Goal: Task Accomplishment & Management: Manage account settings

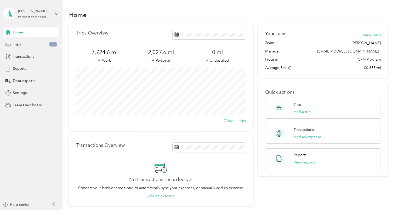
click at [56, 12] on icon at bounding box center [57, 14] width 4 height 4
click at [26, 40] on div "Team dashboard" at bounding box center [22, 42] width 28 height 5
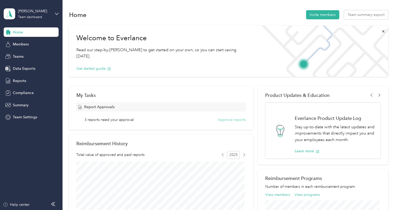
click at [220, 120] on button "Approve reports" at bounding box center [232, 119] width 28 height 5
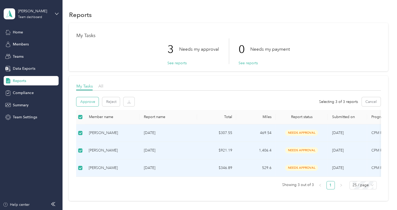
click at [90, 103] on button "Approve" at bounding box center [87, 101] width 22 height 9
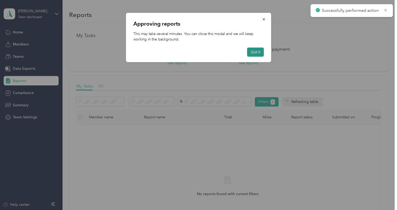
click at [259, 50] on button "Got it" at bounding box center [255, 52] width 17 height 9
